Goal: Information Seeking & Learning: Learn about a topic

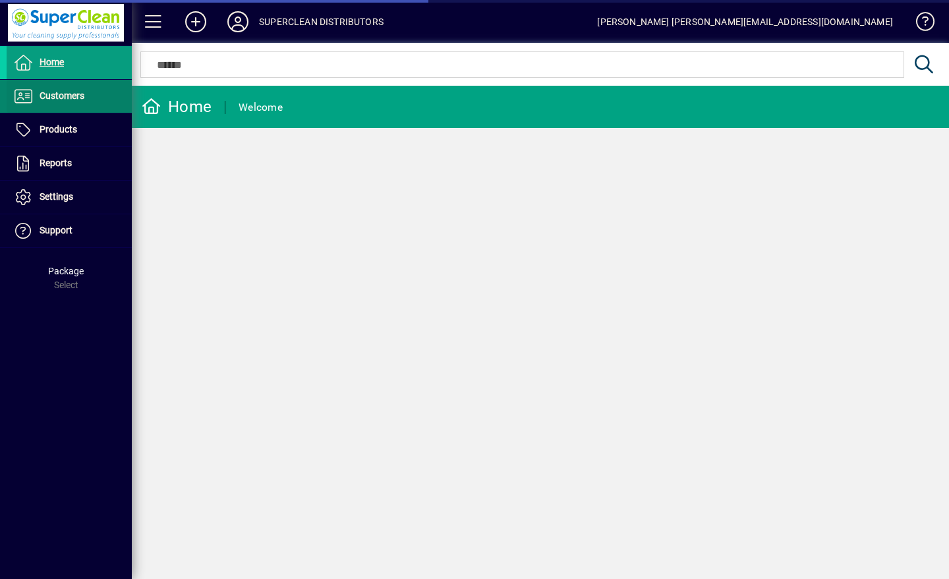
click at [50, 99] on span "Customers" at bounding box center [62, 95] width 45 height 11
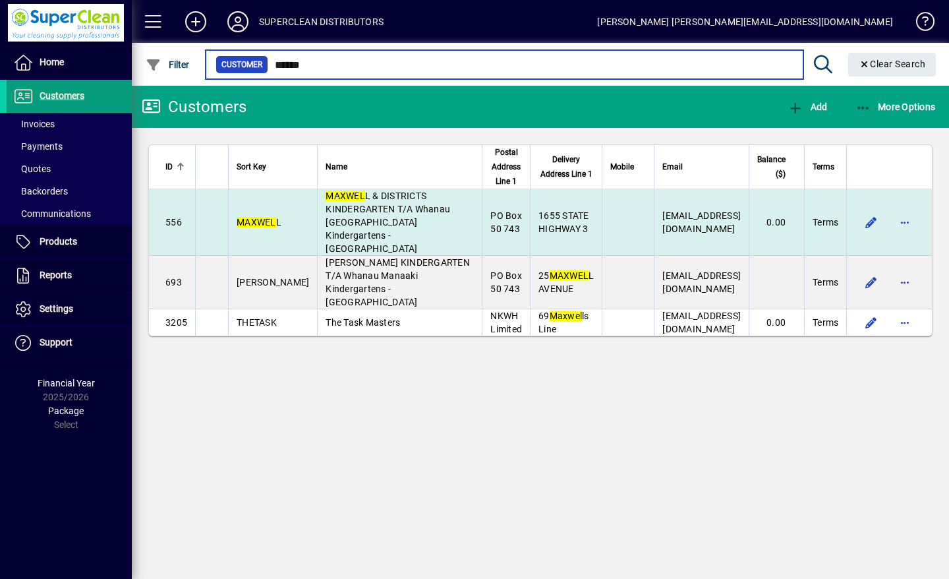
type input "******"
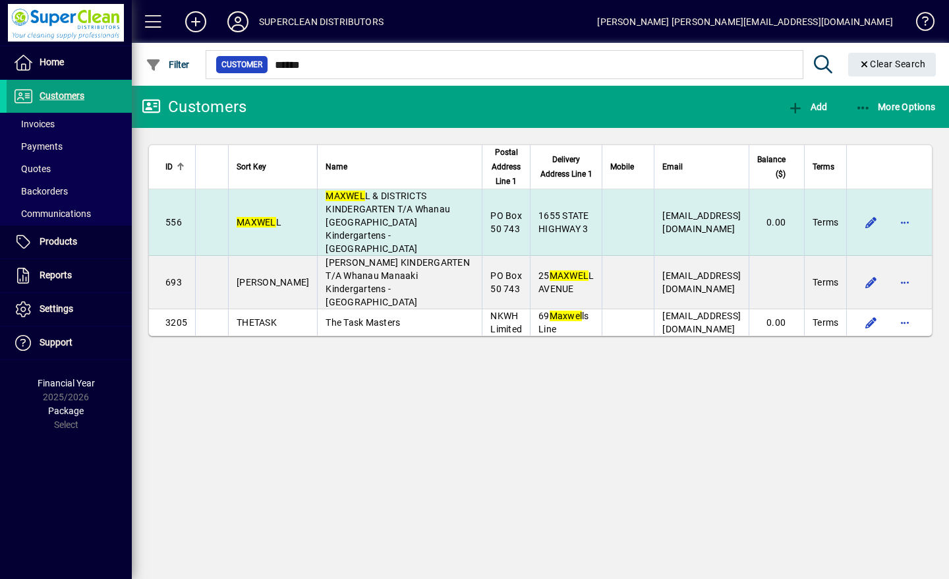
click at [372, 214] on td "MAXWEL L & DISTRICTS KINDERGARTEN T/A Whanau [GEOGRAPHIC_DATA] Kindergartens - …" at bounding box center [399, 222] width 165 height 67
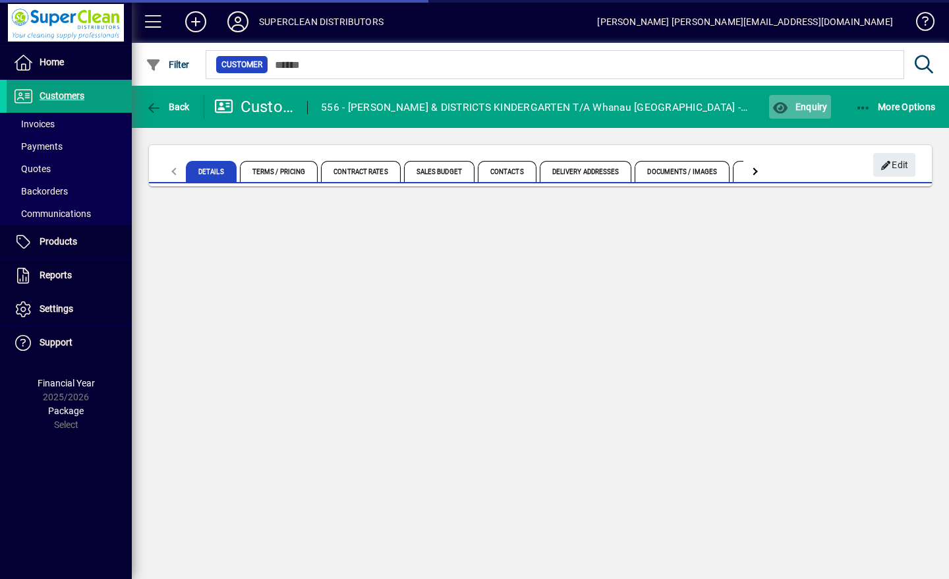
click at [812, 113] on span "button" at bounding box center [799, 107] width 61 height 32
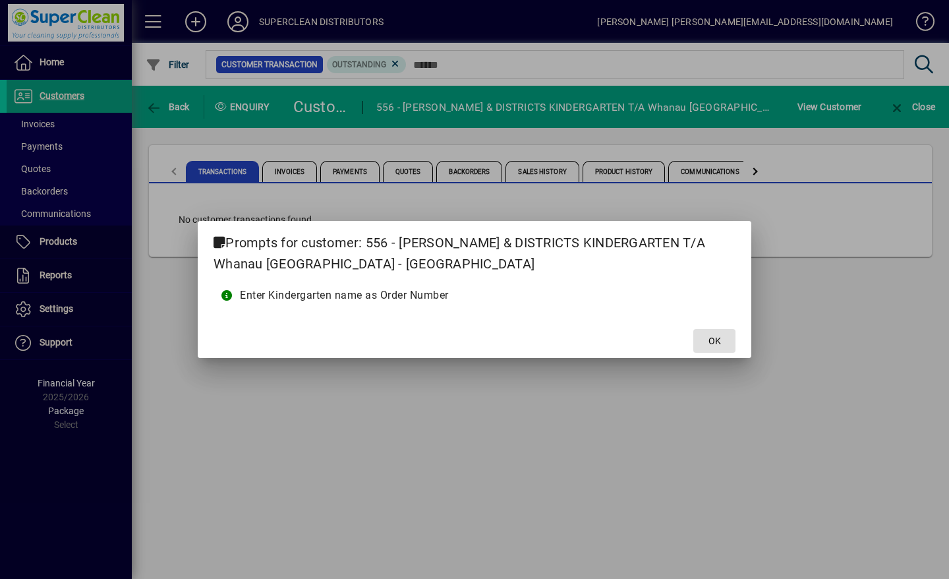
click at [715, 351] on span at bounding box center [714, 341] width 42 height 32
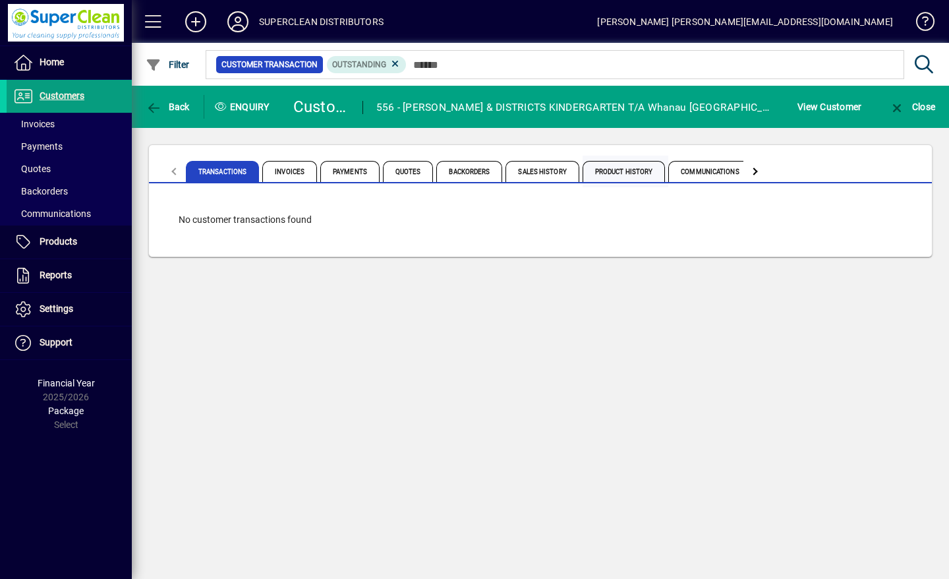
click at [625, 173] on span "Product History" at bounding box center [624, 171] width 83 height 21
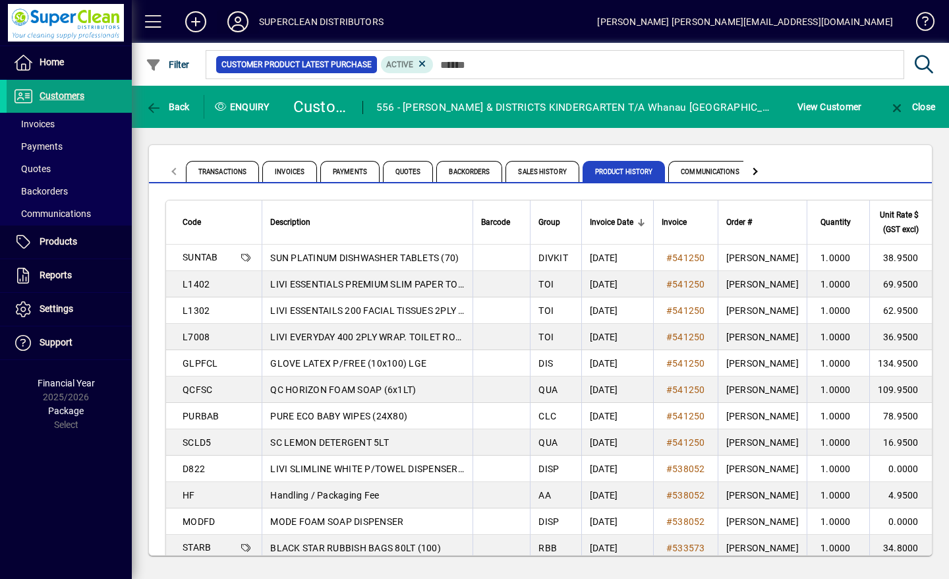
click at [246, 20] on icon at bounding box center [238, 21] width 26 height 21
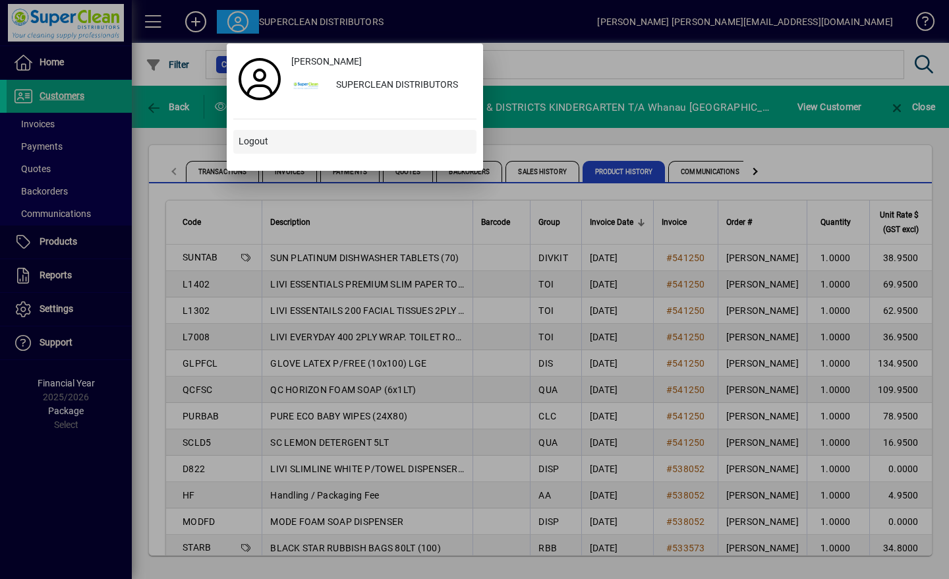
click at [261, 150] on span at bounding box center [354, 142] width 243 height 32
